Goal: Answer question/provide support: Share knowledge or assist other users

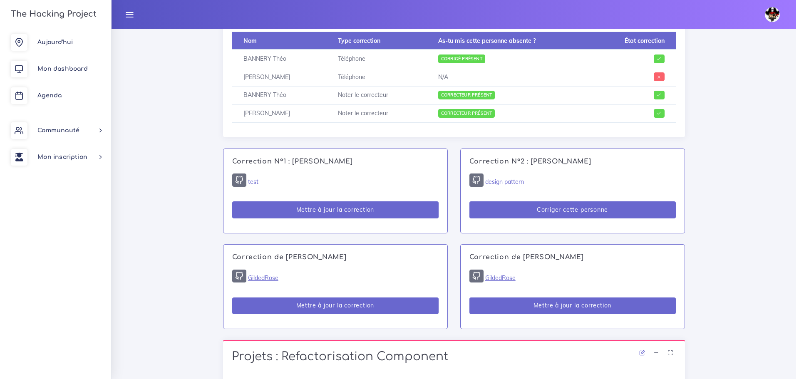
scroll to position [412, 0]
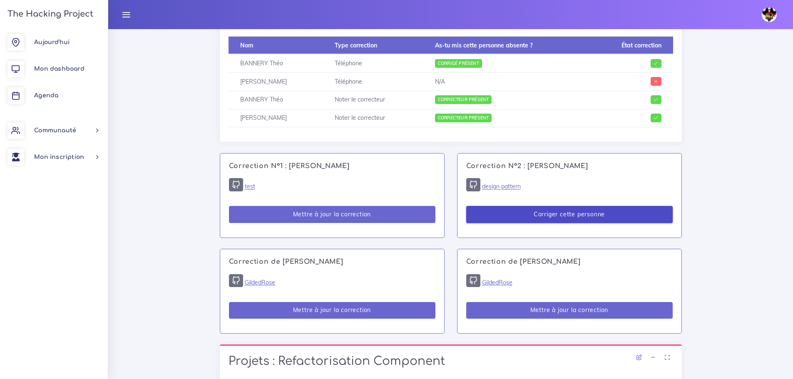
click at [499, 215] on button "Corriger cette personne" at bounding box center [569, 214] width 206 height 17
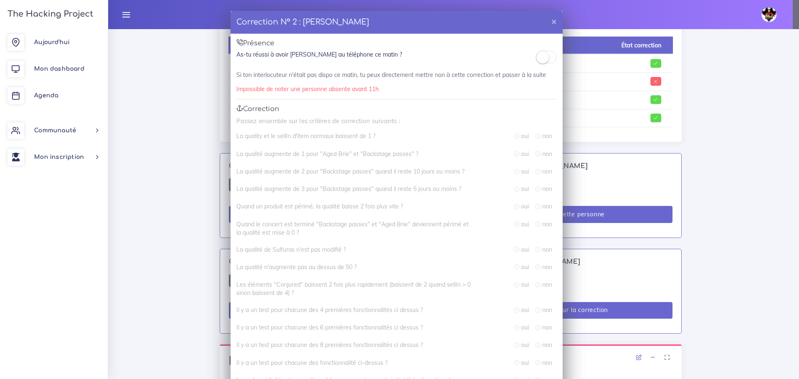
click at [541, 54] on small at bounding box center [542, 57] width 12 height 12
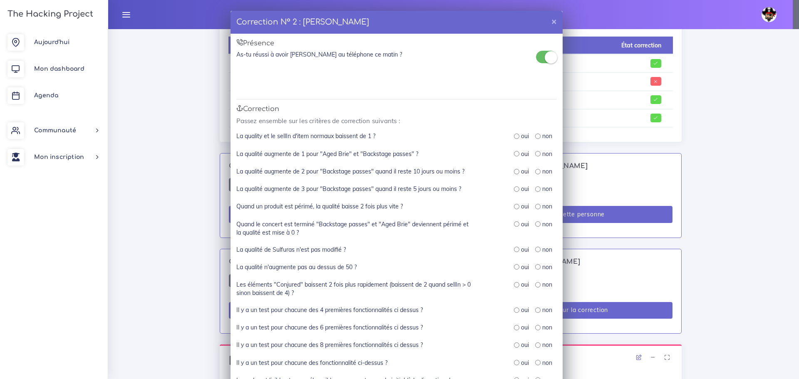
click at [545, 56] on small at bounding box center [551, 57] width 12 height 12
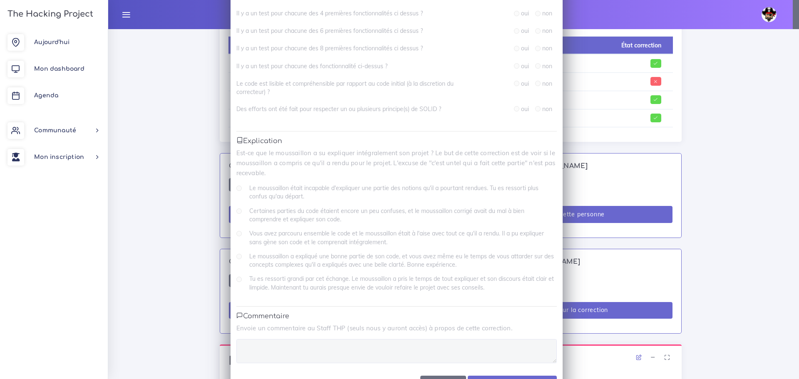
scroll to position [327, 0]
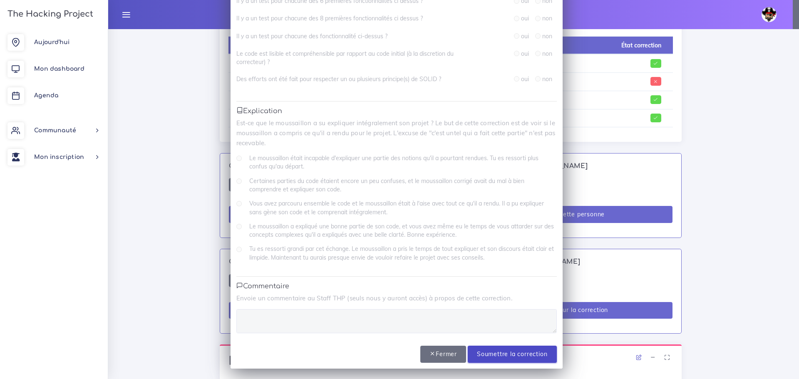
click at [526, 354] on input "Soumettre la correction" at bounding box center [512, 354] width 89 height 17
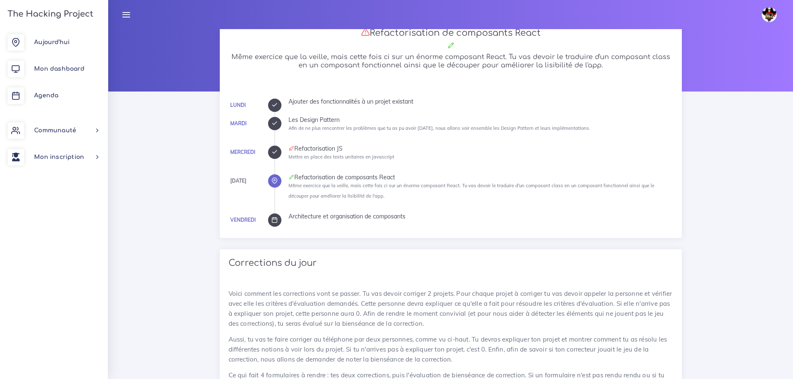
scroll to position [37, 0]
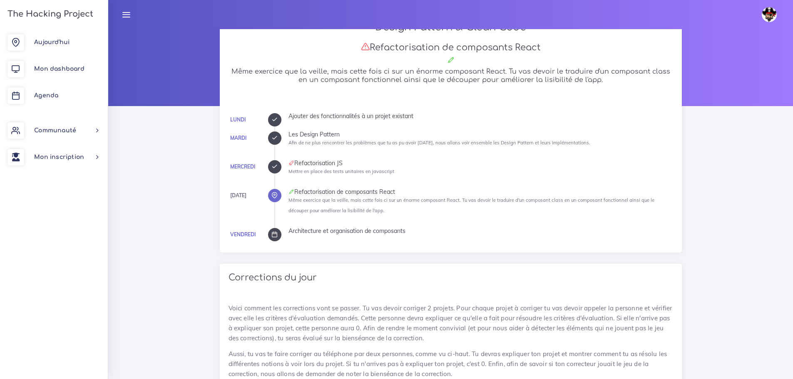
click at [279, 236] on div at bounding box center [274, 234] width 13 height 13
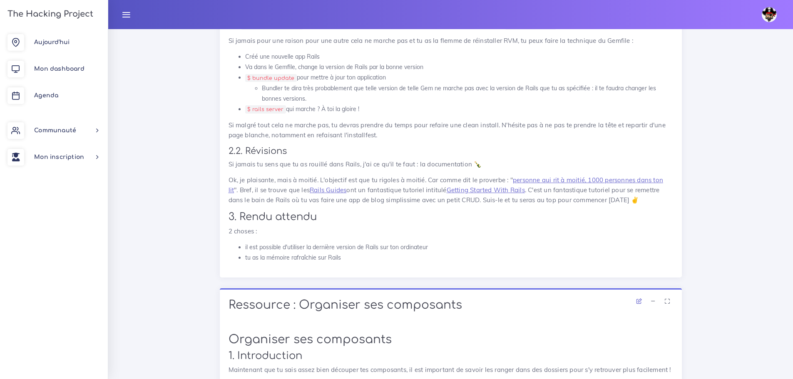
scroll to position [665, 0]
